Goal: Information Seeking & Learning: Check status

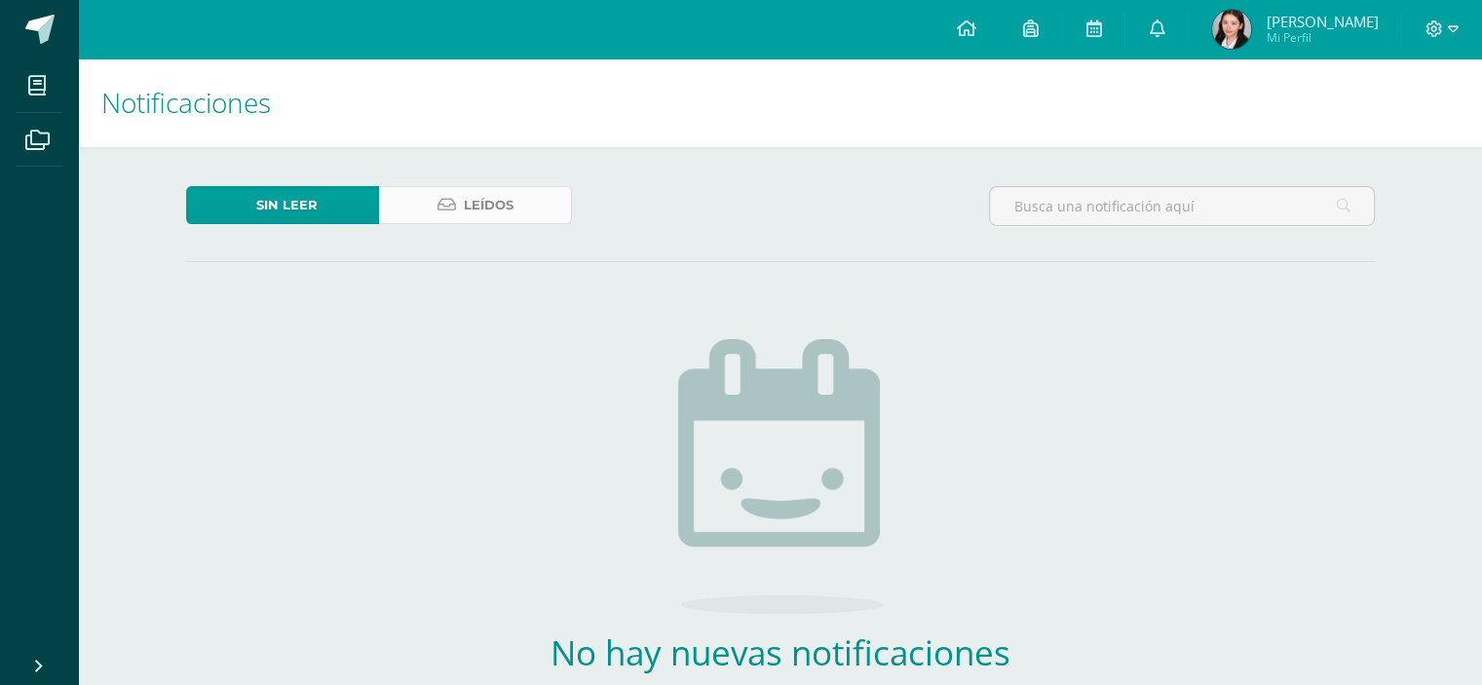
click at [452, 186] on link "Leídos" at bounding box center [475, 205] width 193 height 38
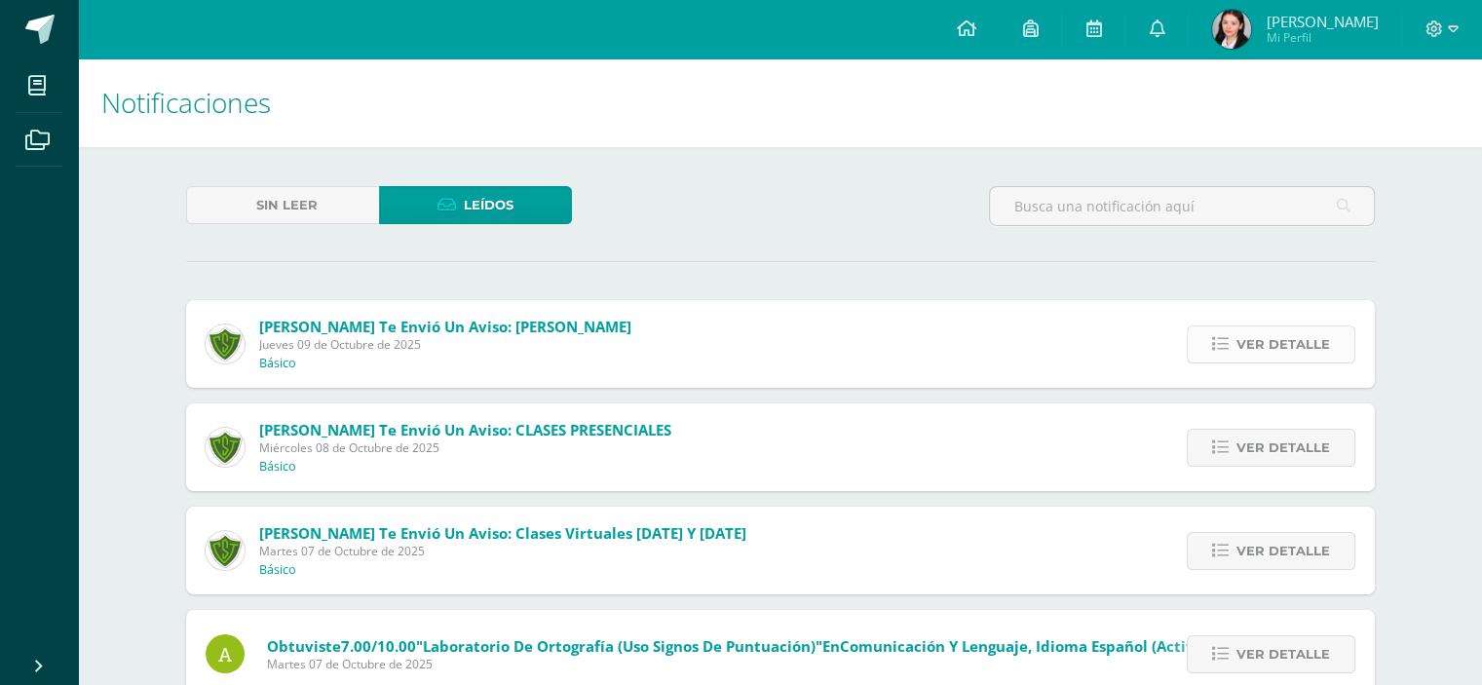
click at [1291, 351] on span "Ver detalle" at bounding box center [1283, 344] width 94 height 36
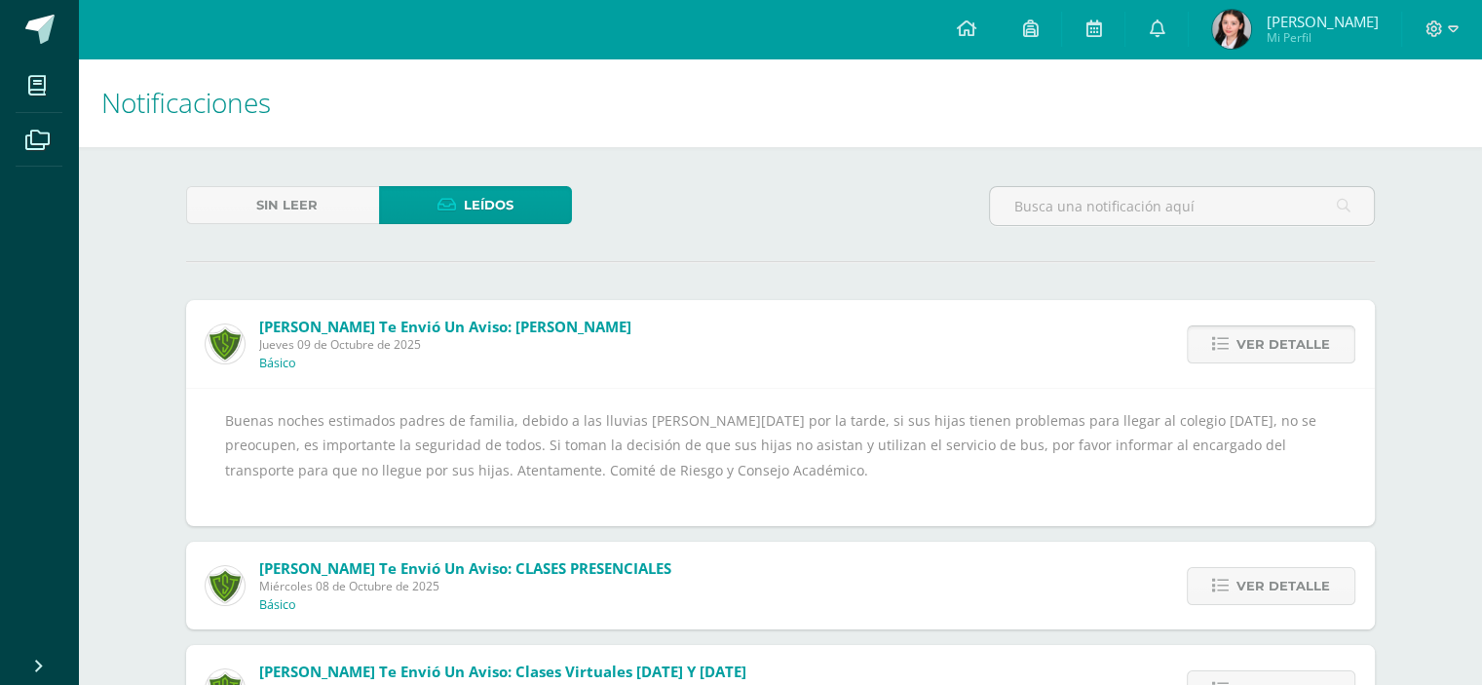
click at [1302, 349] on span "Ver detalle" at bounding box center [1283, 344] width 94 height 36
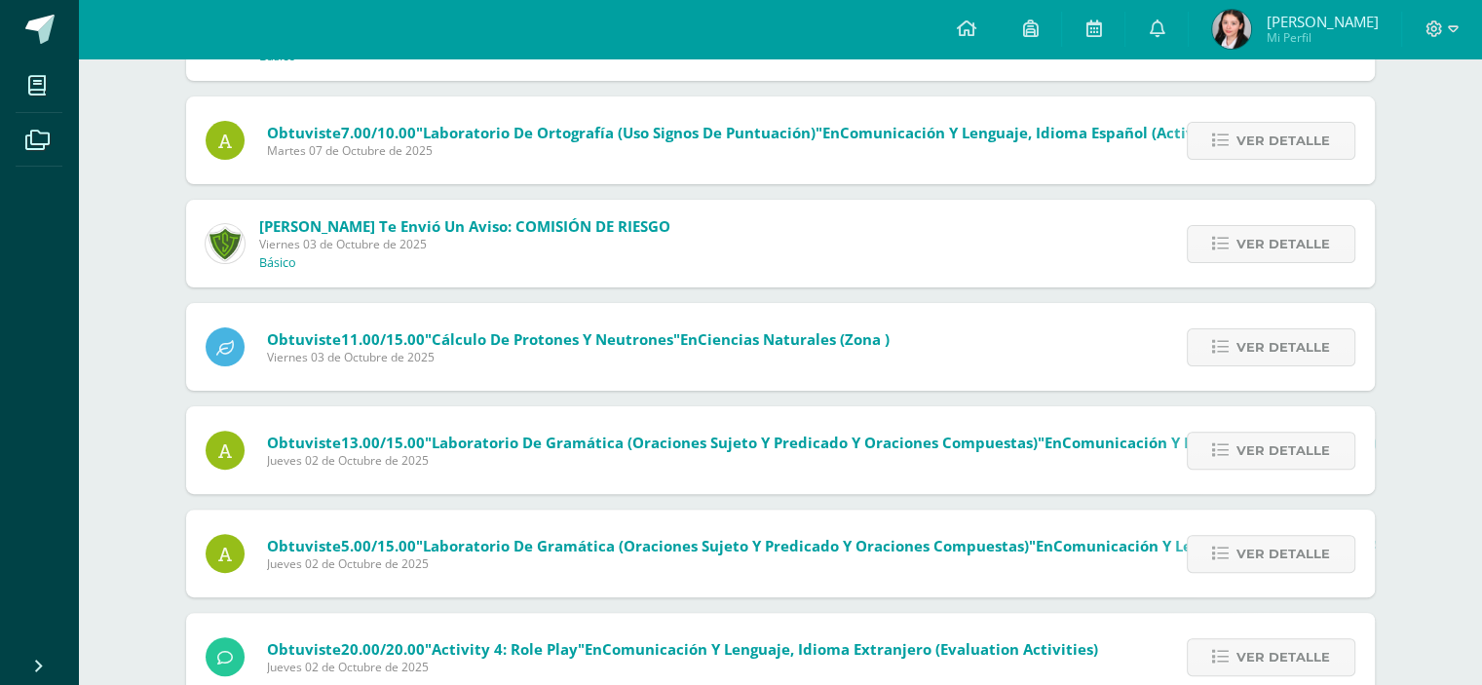
scroll to position [514, 0]
drag, startPoint x: 1478, startPoint y: 361, endPoint x: 1481, endPoint y: 416, distance: 55.6
click at [1481, 416] on div "Notificaciones Sin leer Leídos [PERSON_NAME] te envió un aviso: [PERSON_NAME] […" at bounding box center [780, 225] width 1404 height 1363
drag, startPoint x: 1481, startPoint y: 416, endPoint x: 1496, endPoint y: 419, distance: 14.9
click at [1481, 419] on html "Mis cursos Archivos Cerrar panel Artes Visuales Primero Básico "A" Ciencias Nat…" at bounding box center [741, 197] width 1482 height 1422
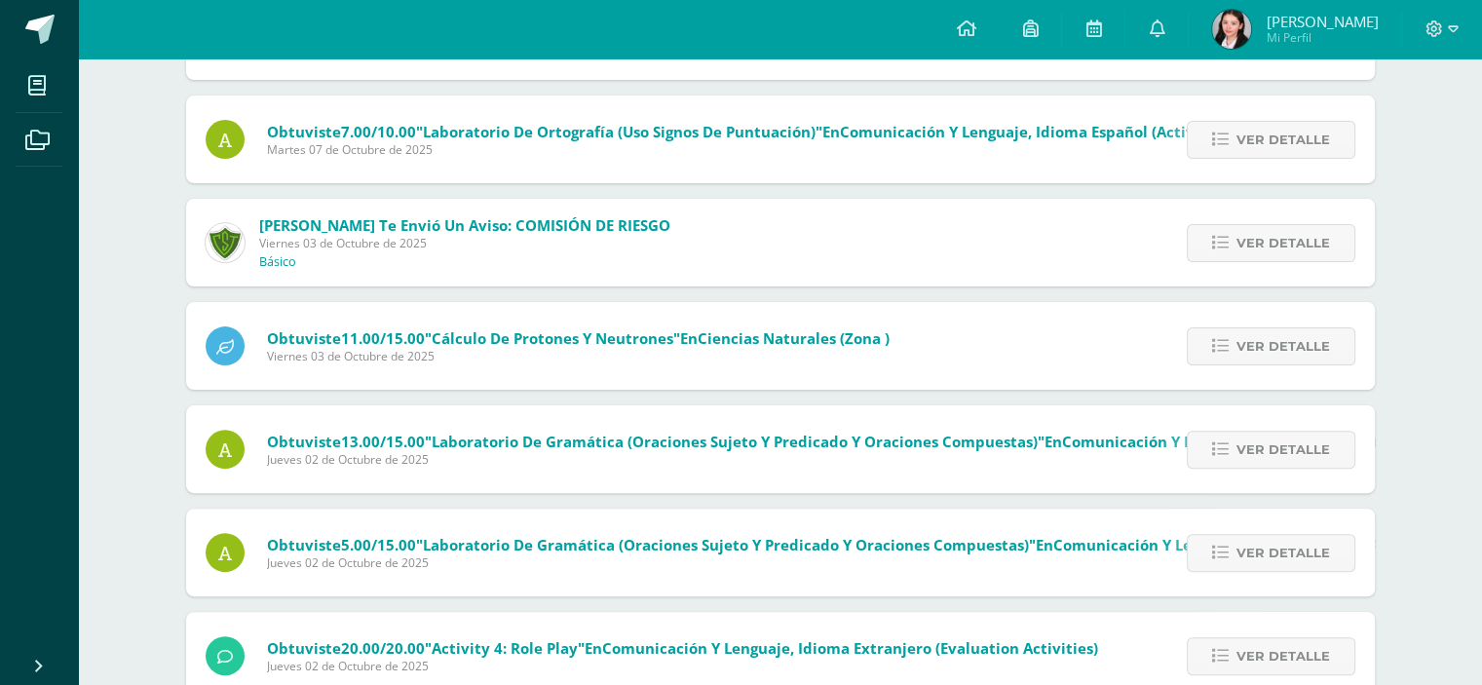
scroll to position [690, 0]
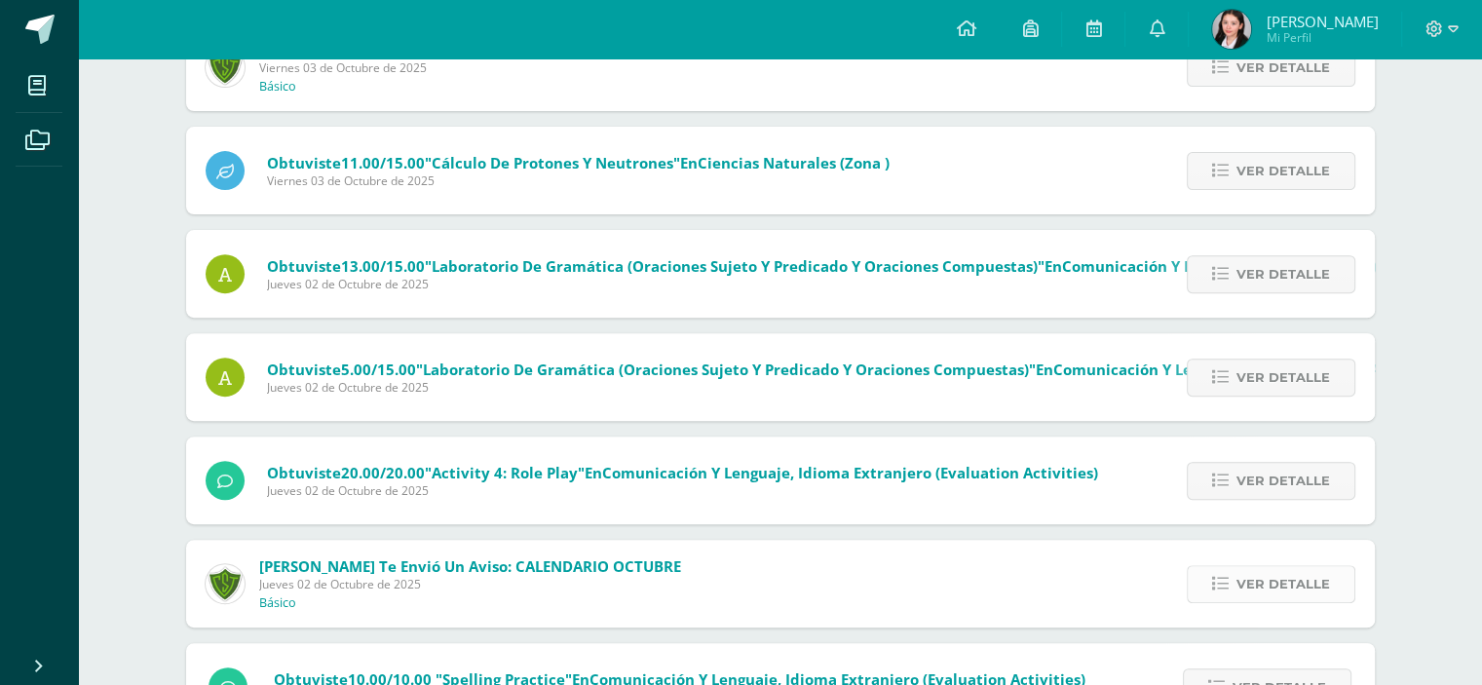
click at [1302, 566] on span "Ver detalle" at bounding box center [1283, 584] width 94 height 36
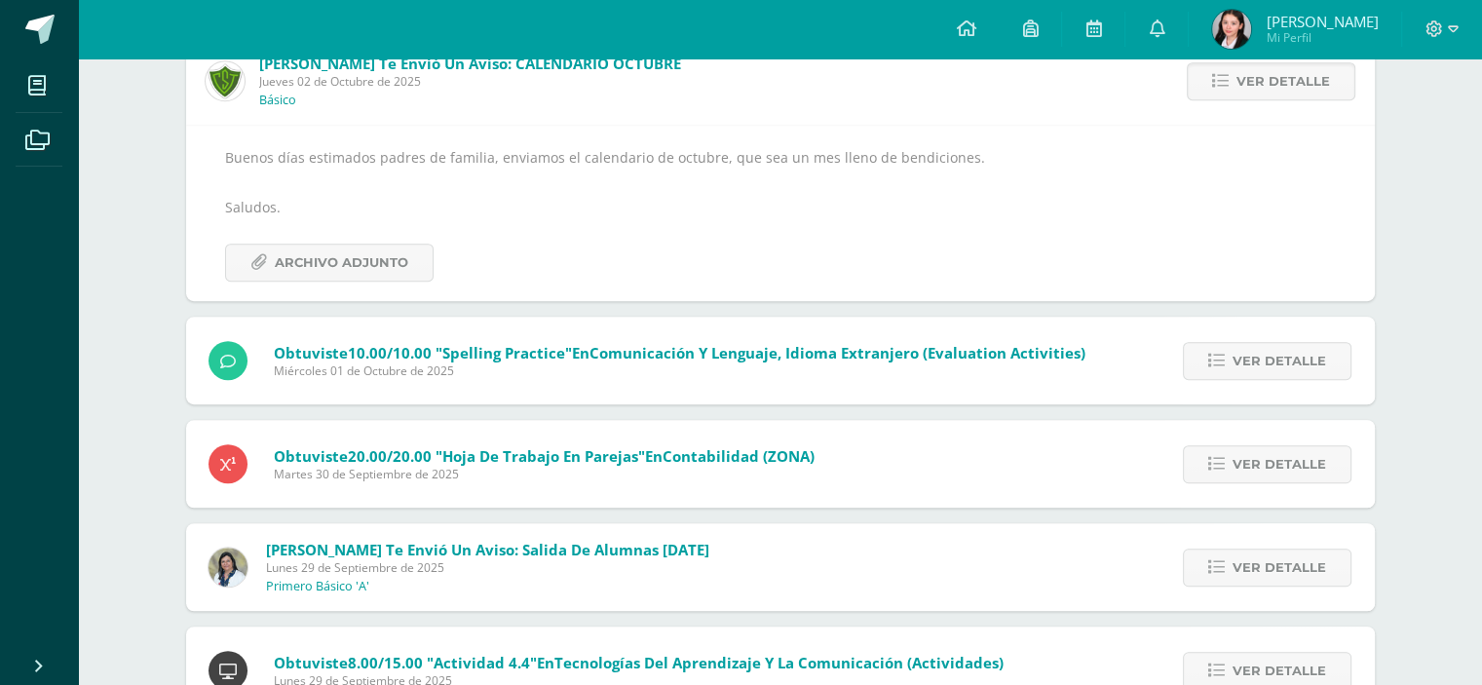
scroll to position [1208, 0]
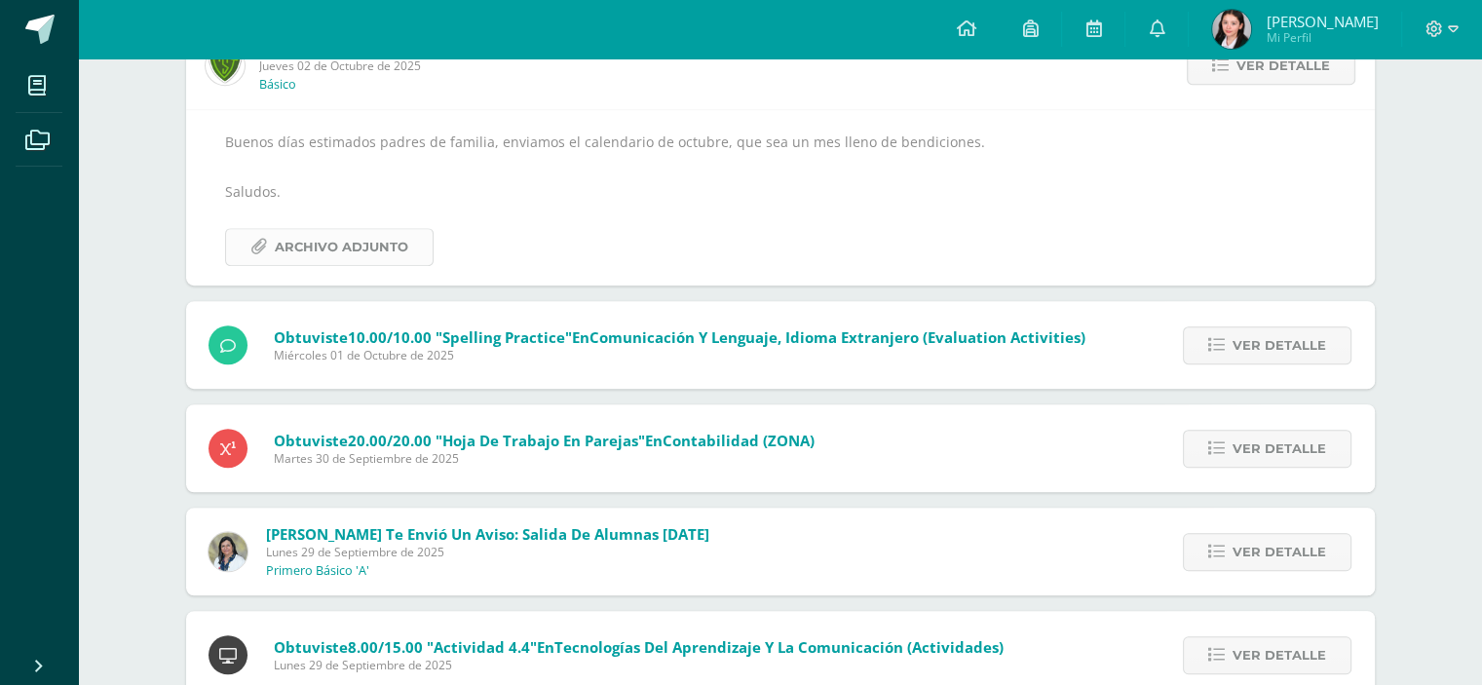
click at [306, 229] on span "Archivo Adjunto" at bounding box center [341, 247] width 133 height 36
